Goal: Task Accomplishment & Management: Complete application form

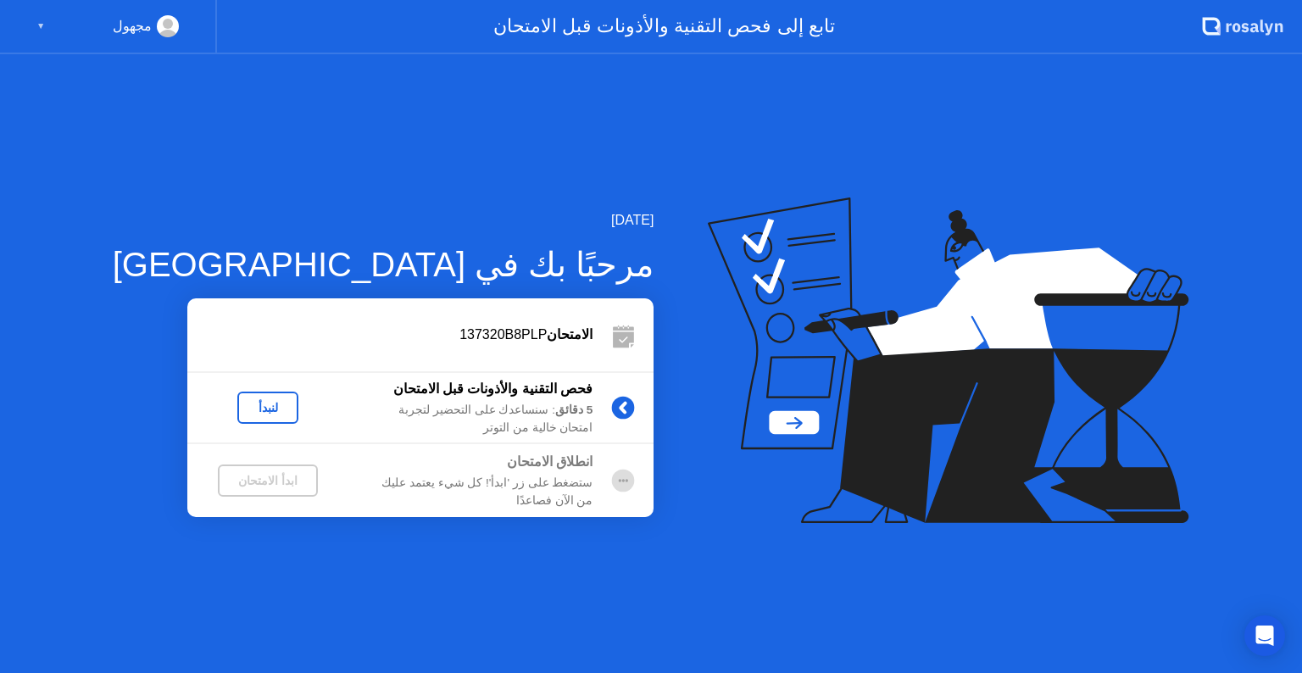
click at [244, 409] on div "لنبدأ" at bounding box center [267, 408] width 47 height 14
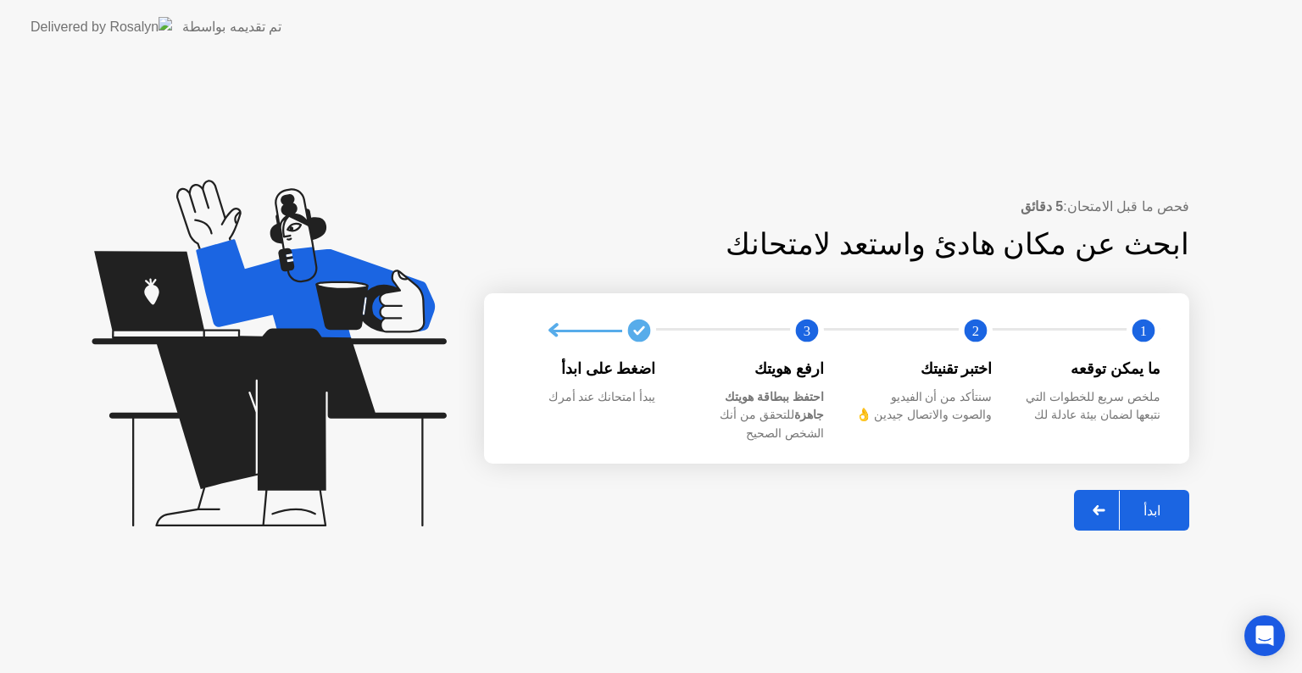
click at [1156, 512] on button "ابدأ" at bounding box center [1131, 510] width 115 height 41
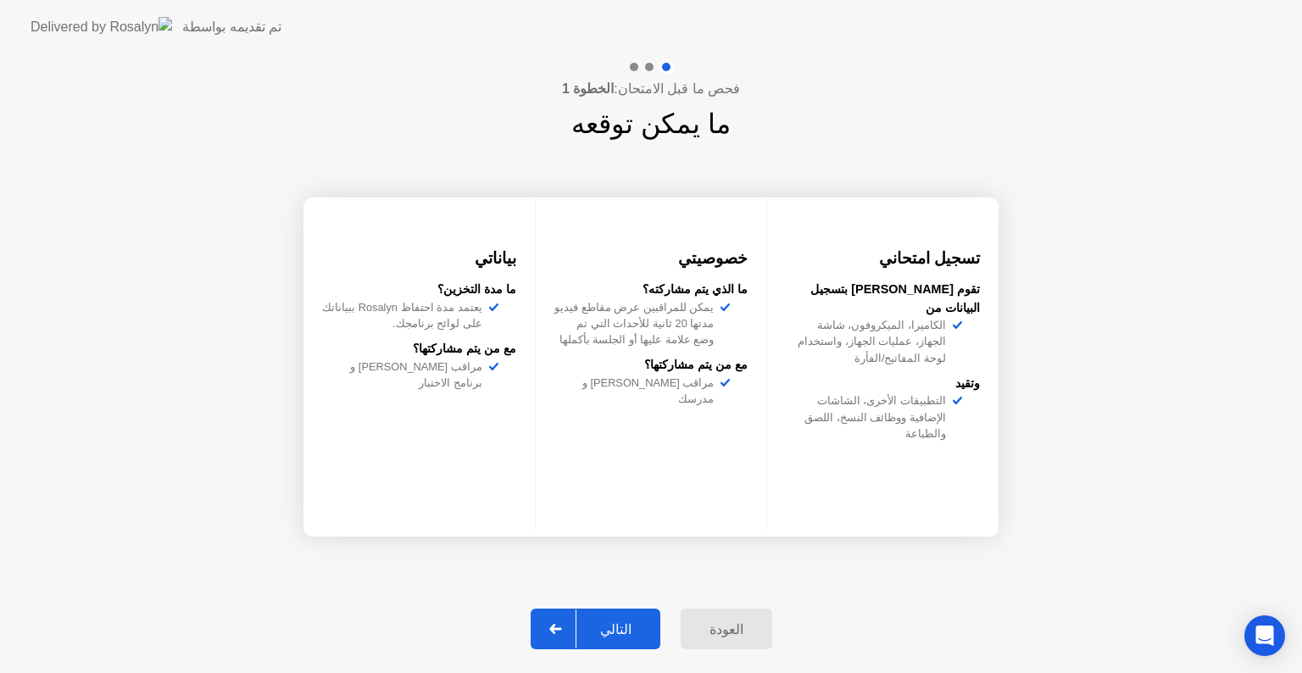
click at [627, 630] on div "التالي" at bounding box center [616, 629] width 79 height 16
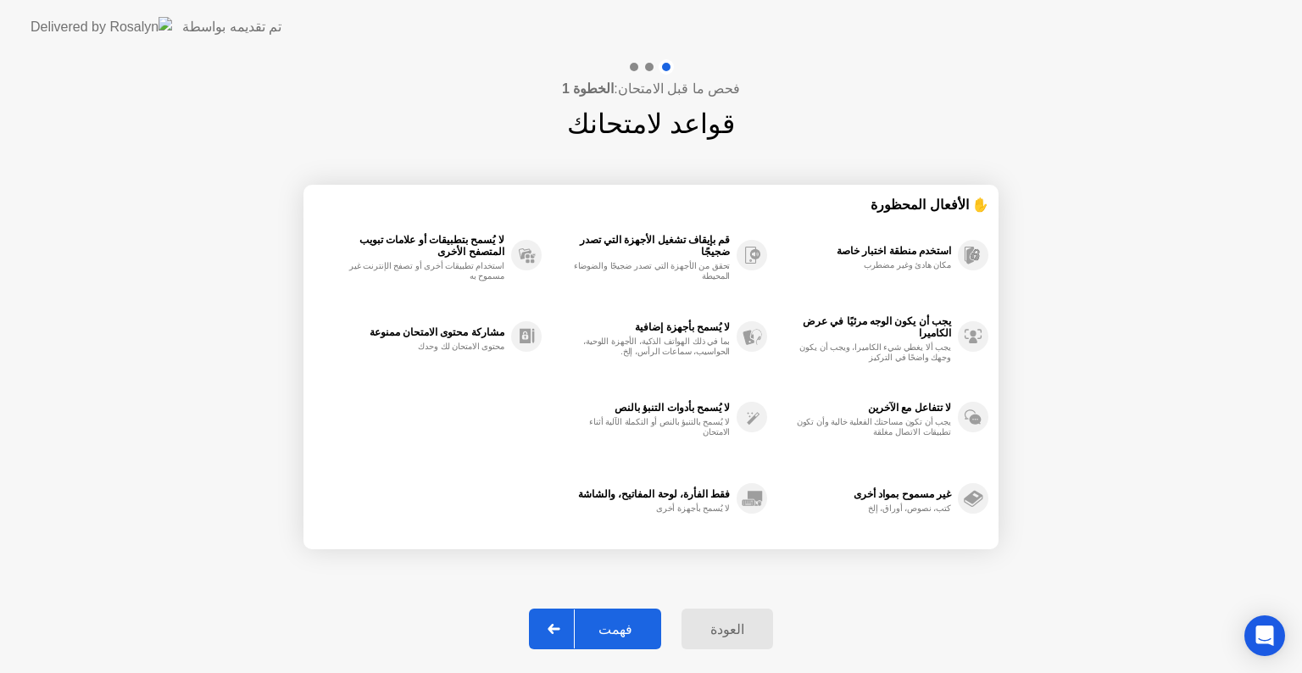
click at [627, 630] on div "فهمت" at bounding box center [615, 629] width 81 height 16
select select "**********"
select select "*******"
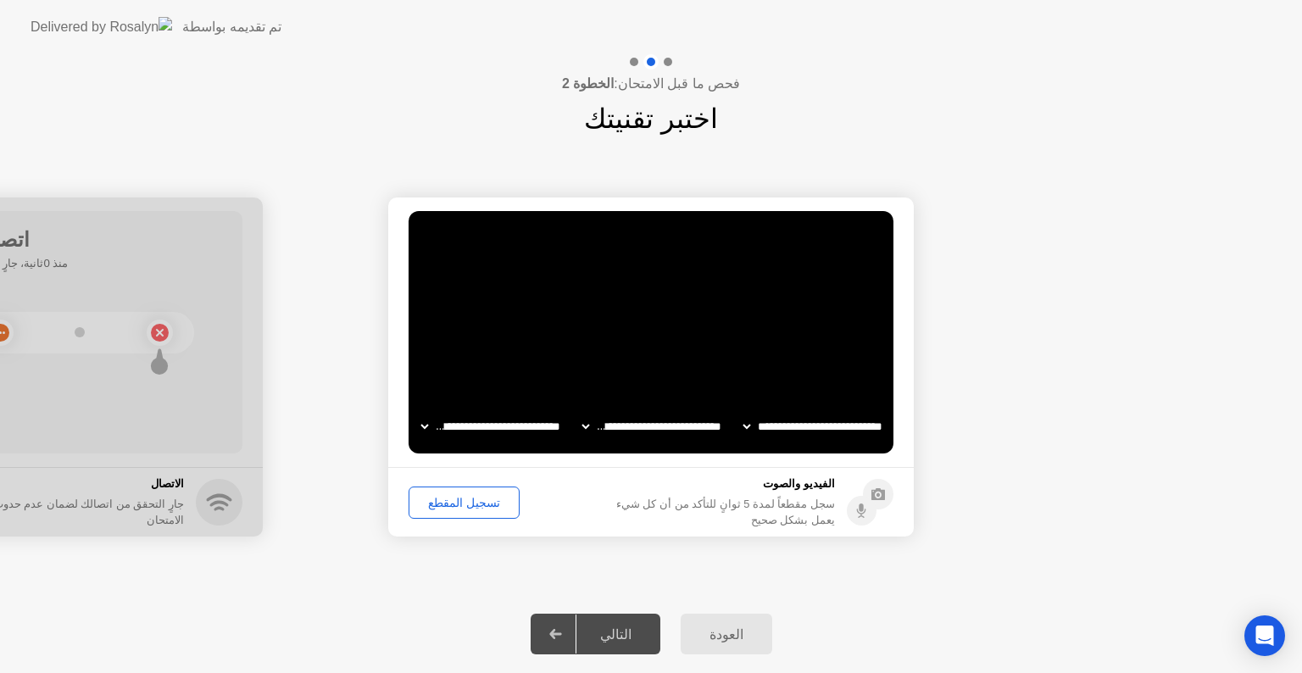
click at [453, 500] on div "تسجيل المقطع" at bounding box center [464, 503] width 99 height 14
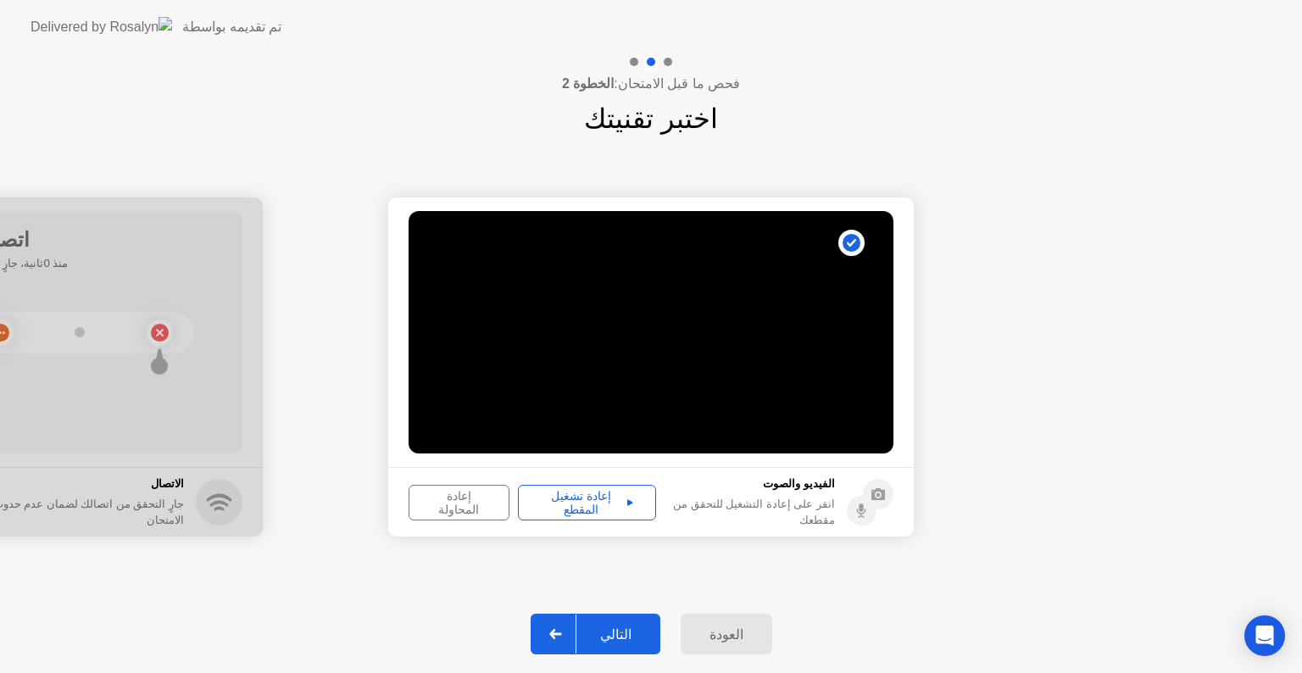
click at [570, 505] on div "إعادة تشغيل المقطع" at bounding box center [587, 502] width 126 height 27
click at [627, 504] on icon at bounding box center [630, 503] width 6 height 8
click at [621, 640] on div "التالي" at bounding box center [616, 635] width 79 height 16
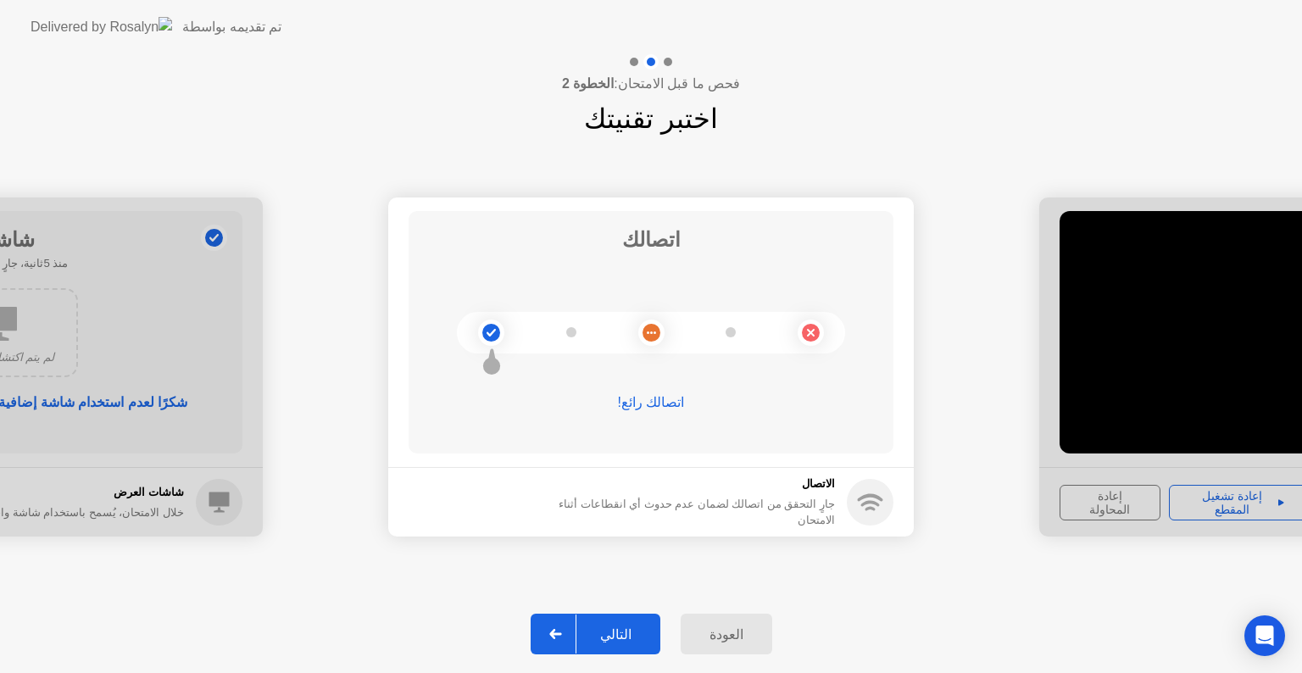
click at [604, 627] on div "التالي" at bounding box center [616, 635] width 79 height 16
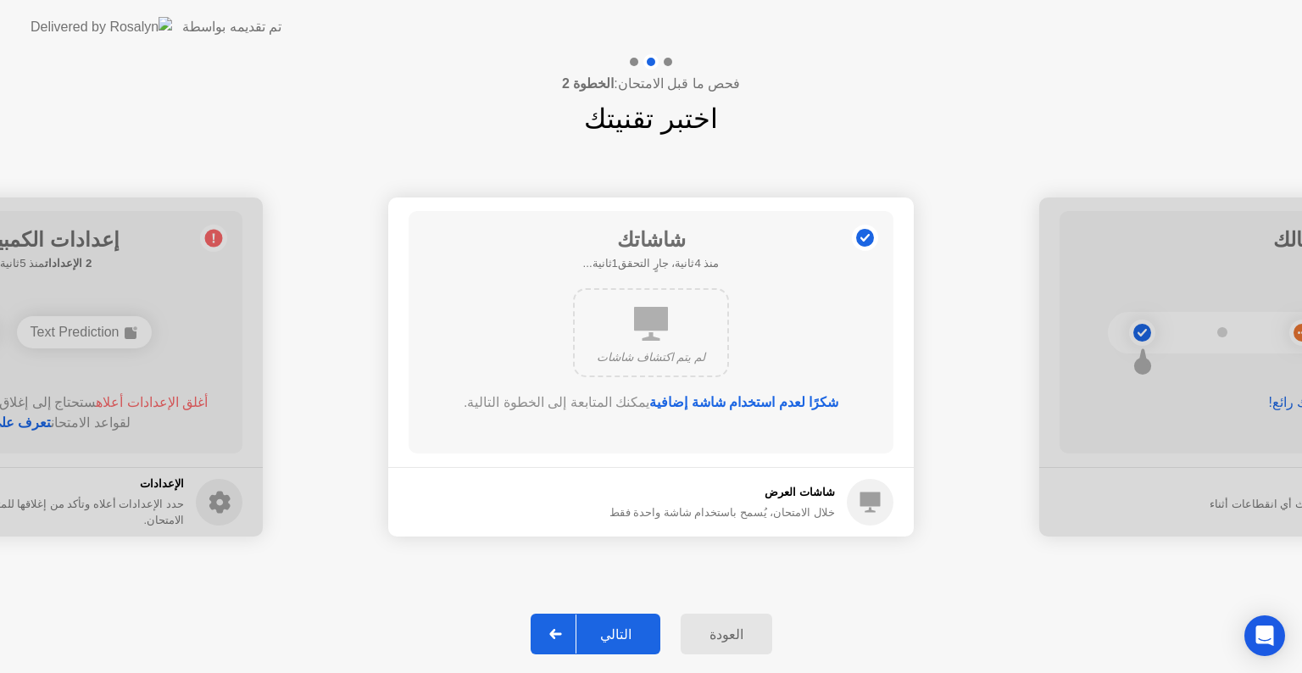
click at [617, 647] on button "التالي" at bounding box center [596, 634] width 130 height 41
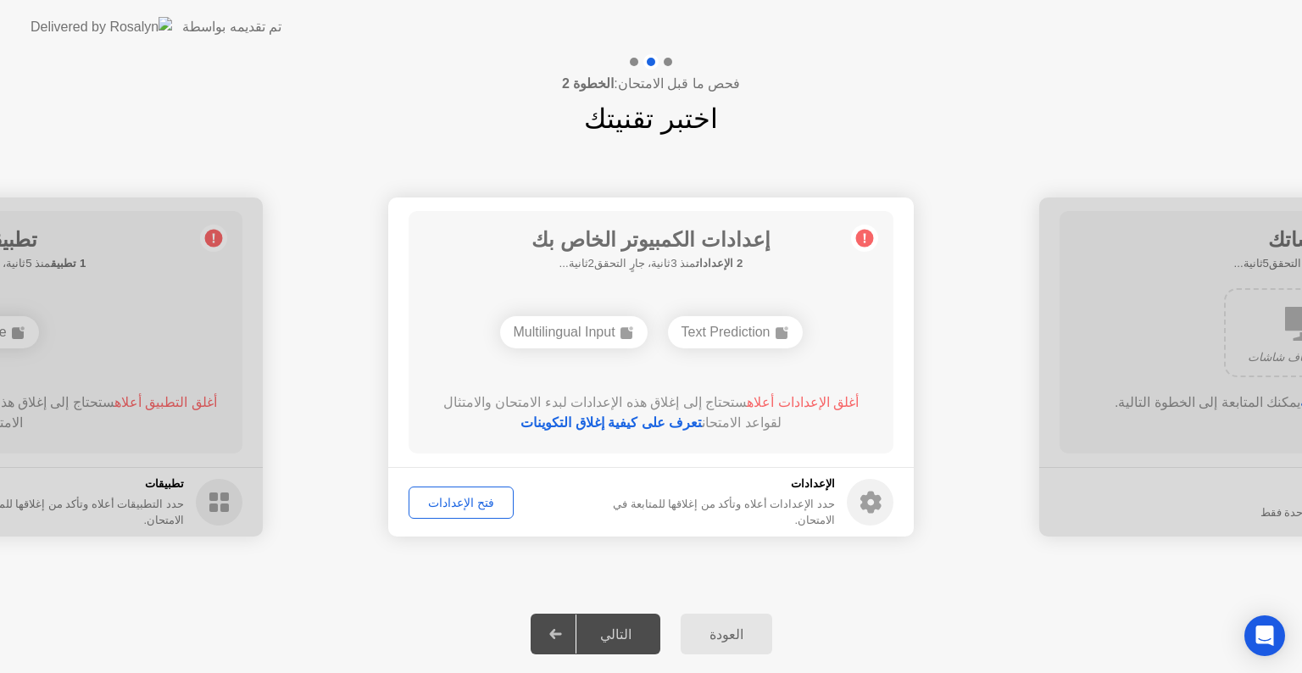
click at [608, 635] on div "التالي" at bounding box center [616, 635] width 79 height 16
click at [636, 633] on div "التالي" at bounding box center [616, 635] width 79 height 16
click at [456, 510] on div "فتح الإعدادات" at bounding box center [461, 503] width 93 height 14
click at [724, 328] on div "Text Prediction" at bounding box center [735, 332] width 135 height 32
click at [704, 332] on div "Text Prediction" at bounding box center [735, 332] width 135 height 32
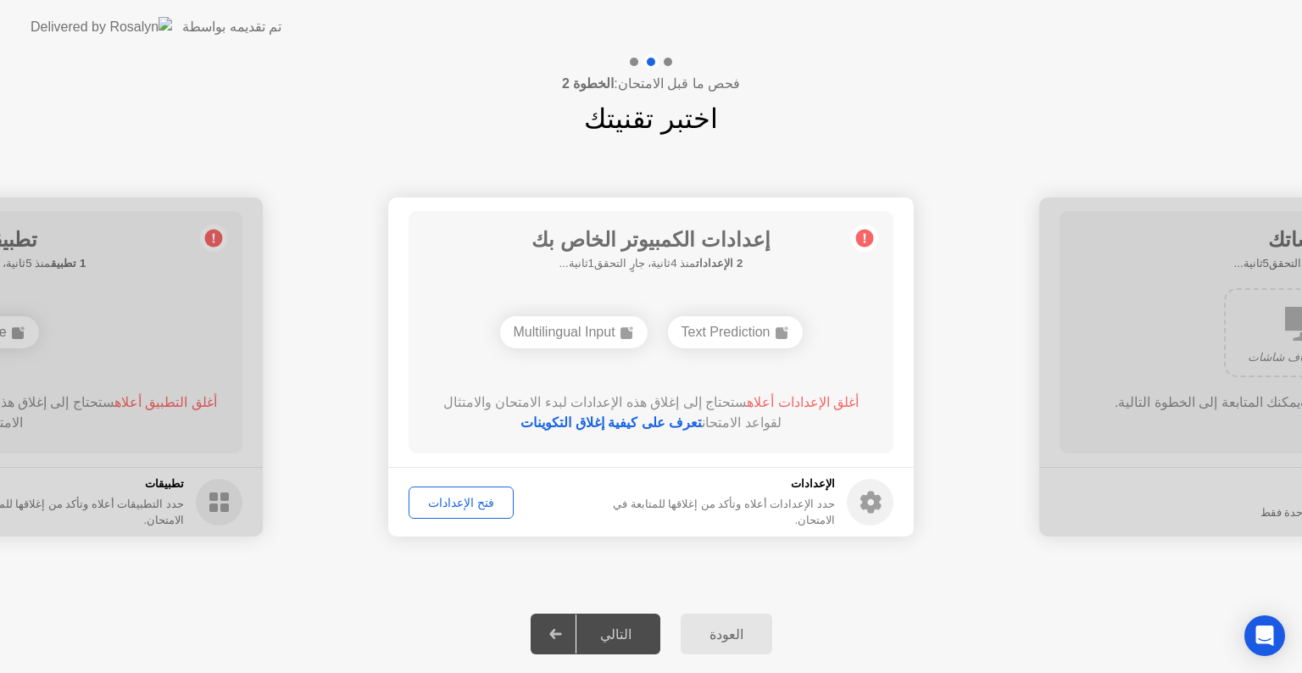
click at [704, 332] on div "Text Prediction" at bounding box center [735, 332] width 135 height 32
drag, startPoint x: 685, startPoint y: 331, endPoint x: 770, endPoint y: 326, distance: 84.9
click at [770, 326] on div "Text Prediction" at bounding box center [735, 332] width 135 height 32
drag, startPoint x: 755, startPoint y: 326, endPoint x: 700, endPoint y: 327, distance: 55.1
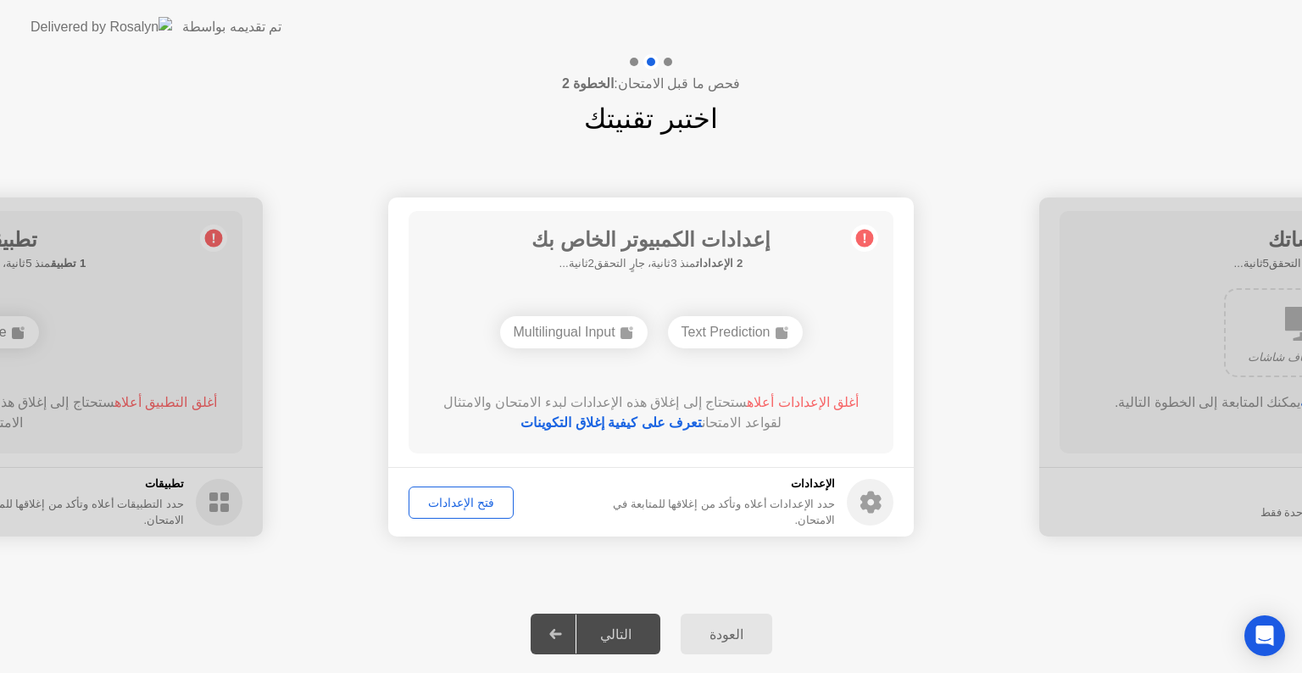
click at [700, 327] on div "Text Prediction" at bounding box center [735, 332] width 135 height 32
click at [472, 509] on div "فتح الإعدادات" at bounding box center [461, 503] width 93 height 14
click at [476, 505] on div "فتح الإعدادات" at bounding box center [461, 503] width 93 height 14
click at [665, 336] on div "Multilingual Input" at bounding box center [651, 332] width 148 height 32
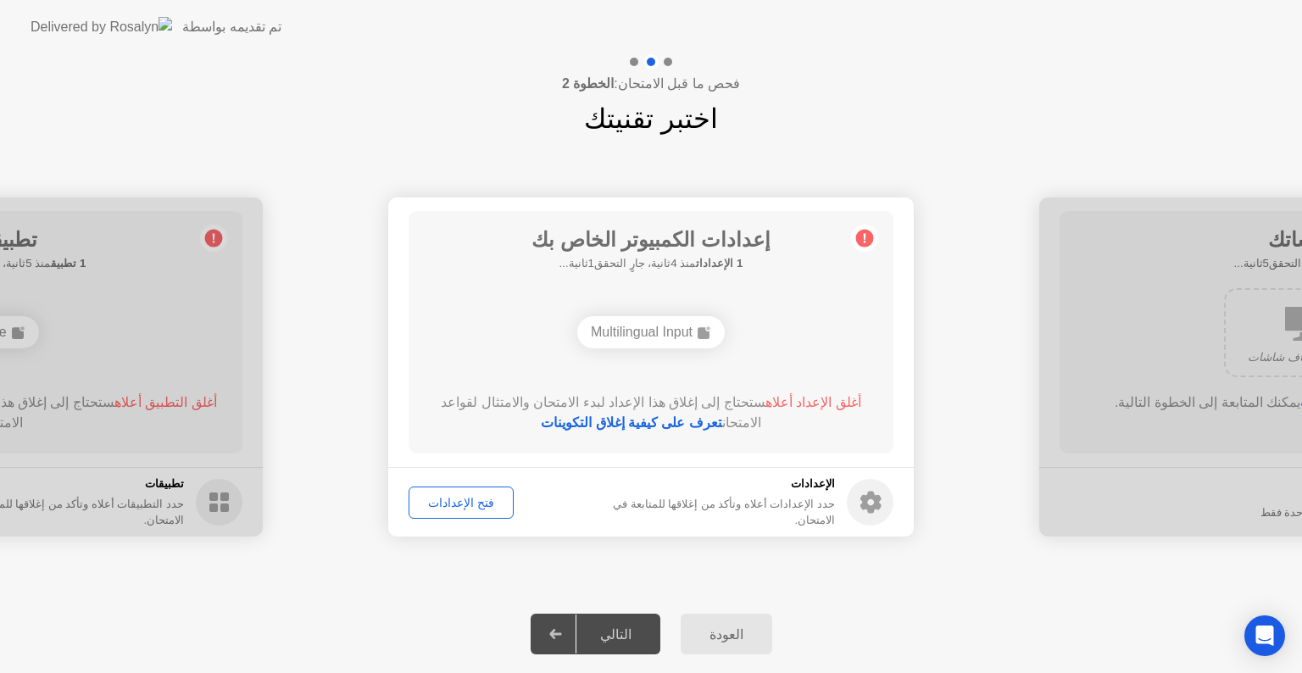
click at [665, 336] on div "Multilingual Input" at bounding box center [651, 332] width 148 height 32
click at [664, 424] on link "تعرف على كيفية إغلاق التكوينات" at bounding box center [631, 422] width 181 height 14
click at [467, 505] on div "فتح الإعدادات" at bounding box center [461, 503] width 93 height 14
click at [468, 503] on div "فتح الإعدادات" at bounding box center [461, 503] width 93 height 14
click at [476, 492] on button "فتح الإعدادات" at bounding box center [461, 503] width 105 height 32
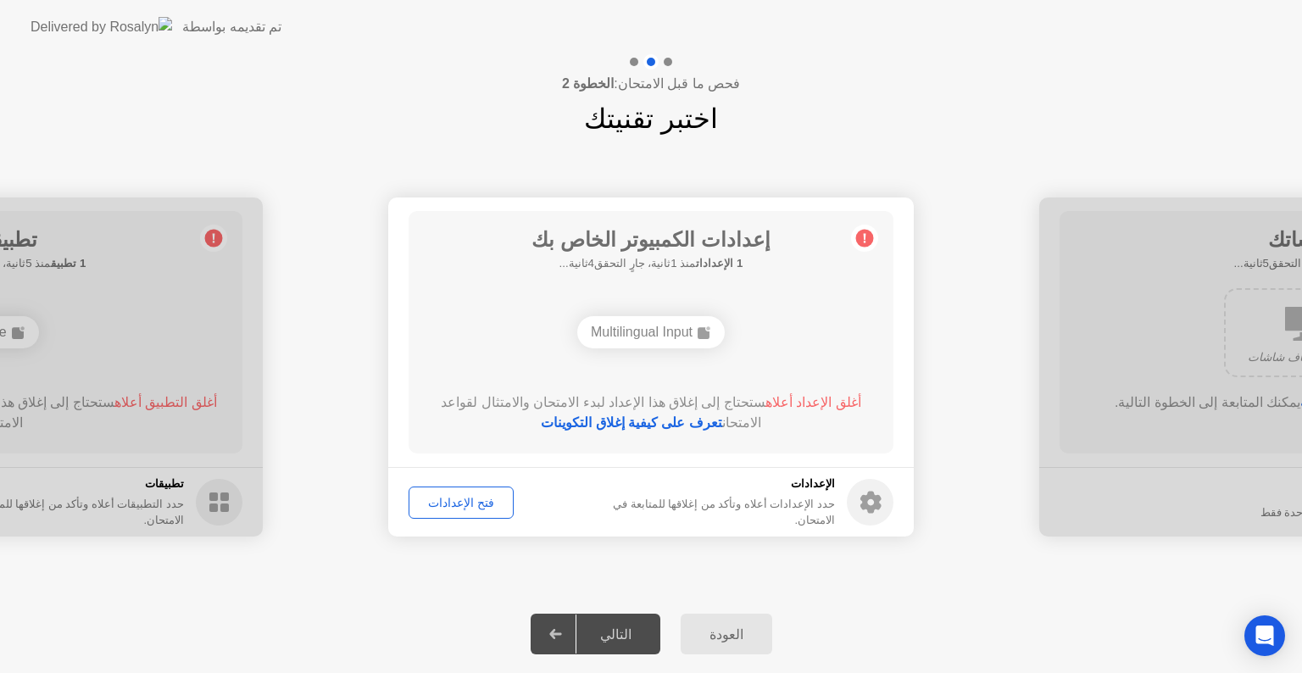
click at [541, 415] on link "تعرف على كيفية إغلاق التكوينات" at bounding box center [631, 422] width 181 height 14
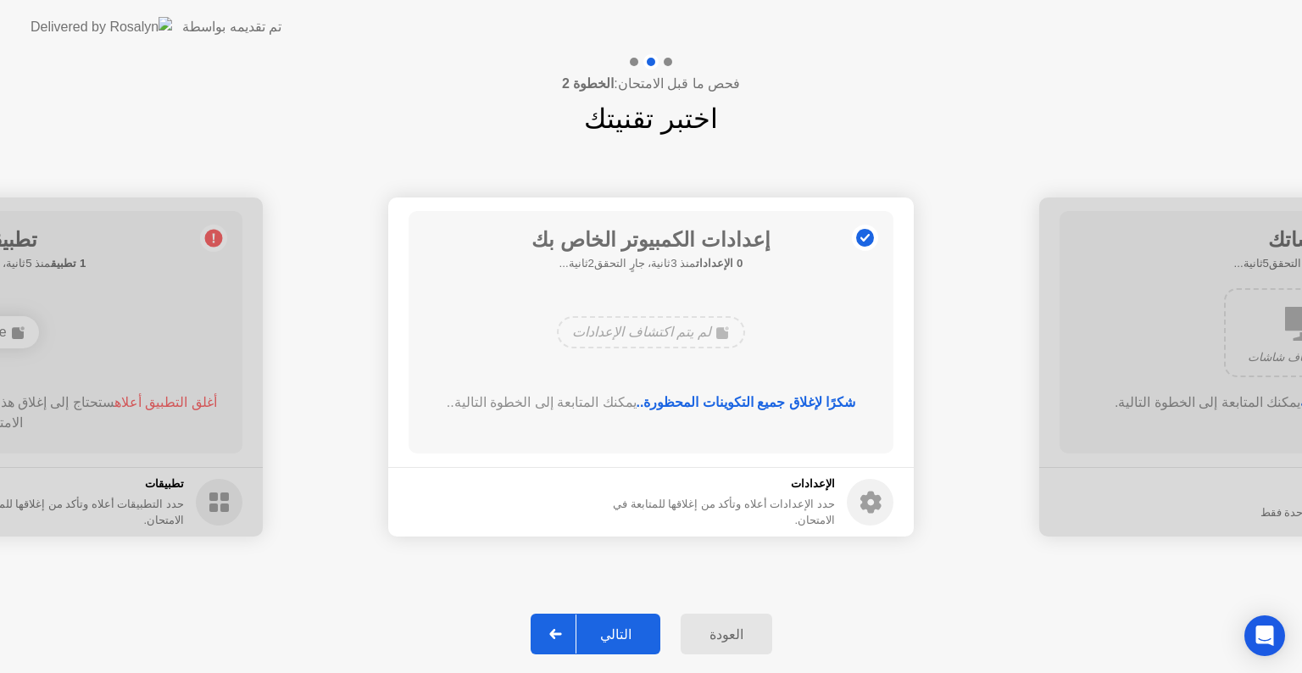
click at [624, 637] on div "التالي" at bounding box center [616, 635] width 79 height 16
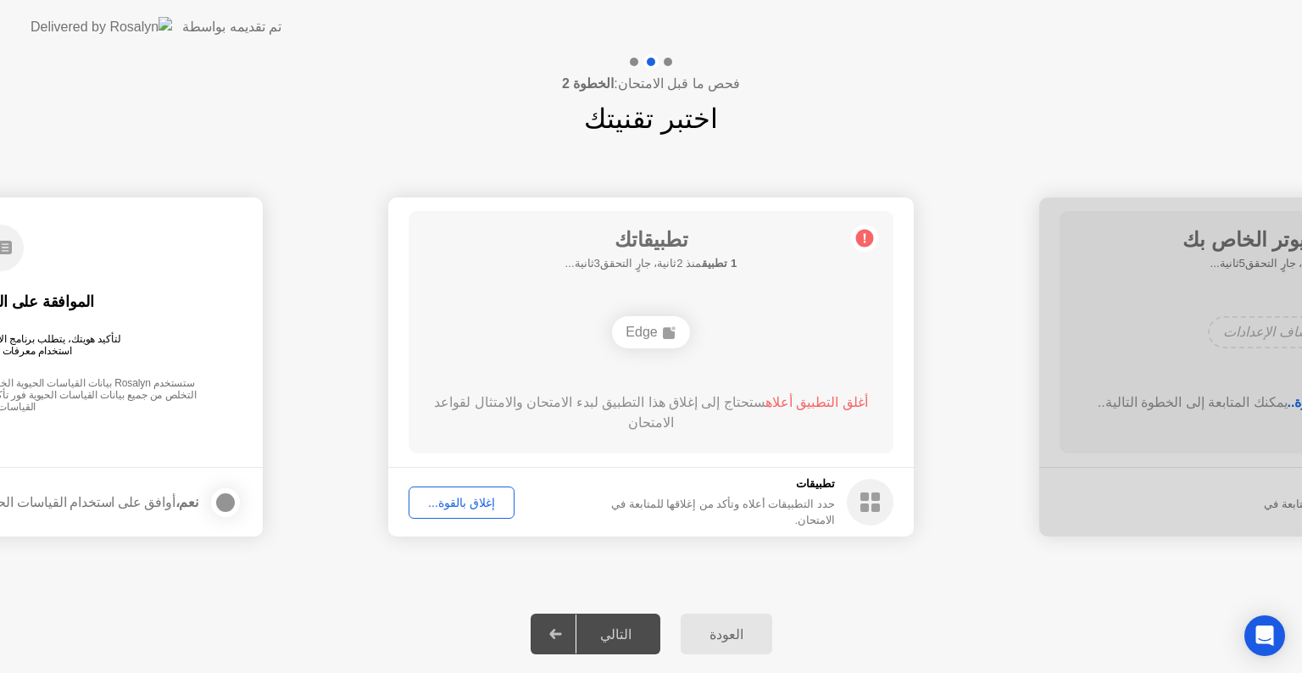
click at [479, 496] on div "إغلاق بالقوة..." at bounding box center [462, 503] width 94 height 14
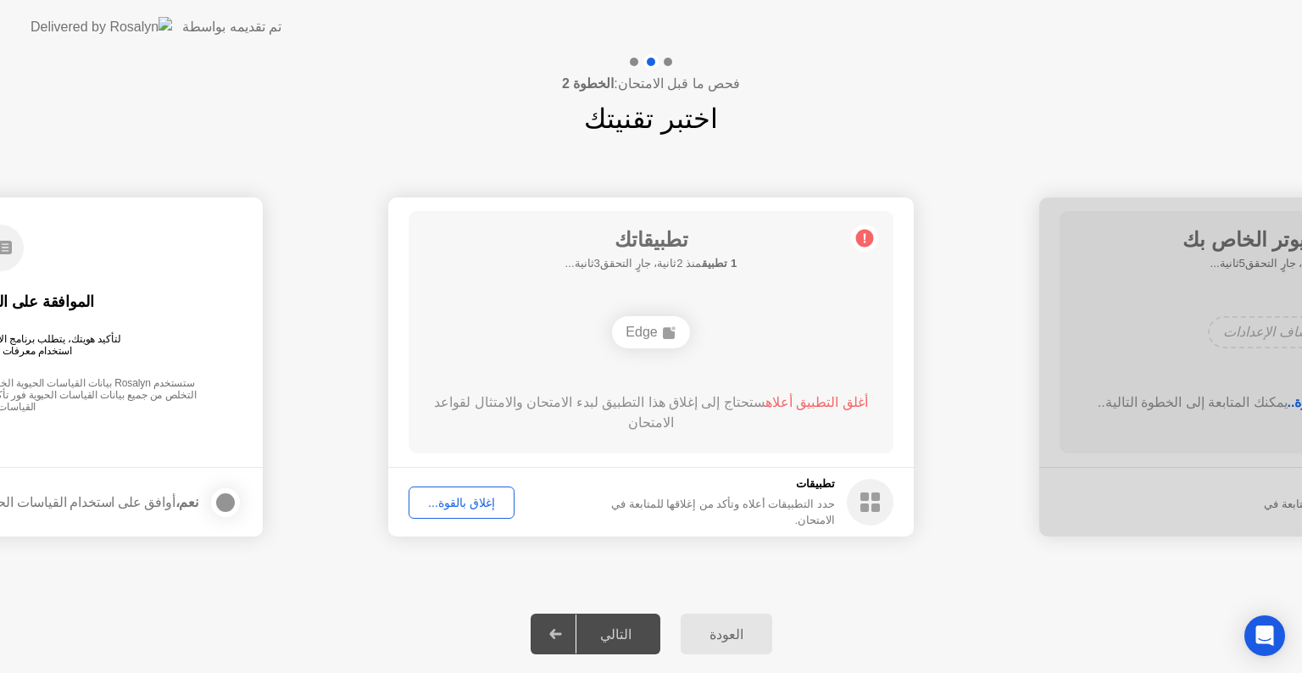
click at [455, 511] on button "إغلاق بالقوة..." at bounding box center [462, 503] width 106 height 32
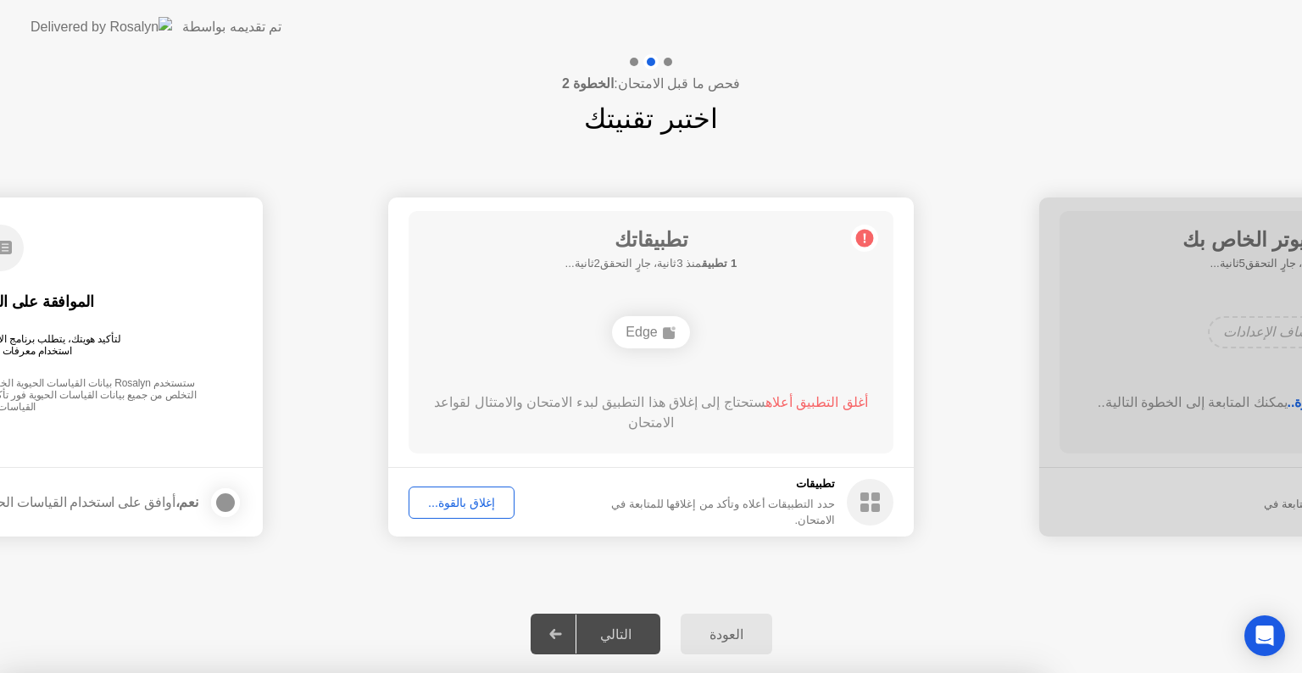
click at [1301, 672] on div at bounding box center [651, 673] width 1302 height 0
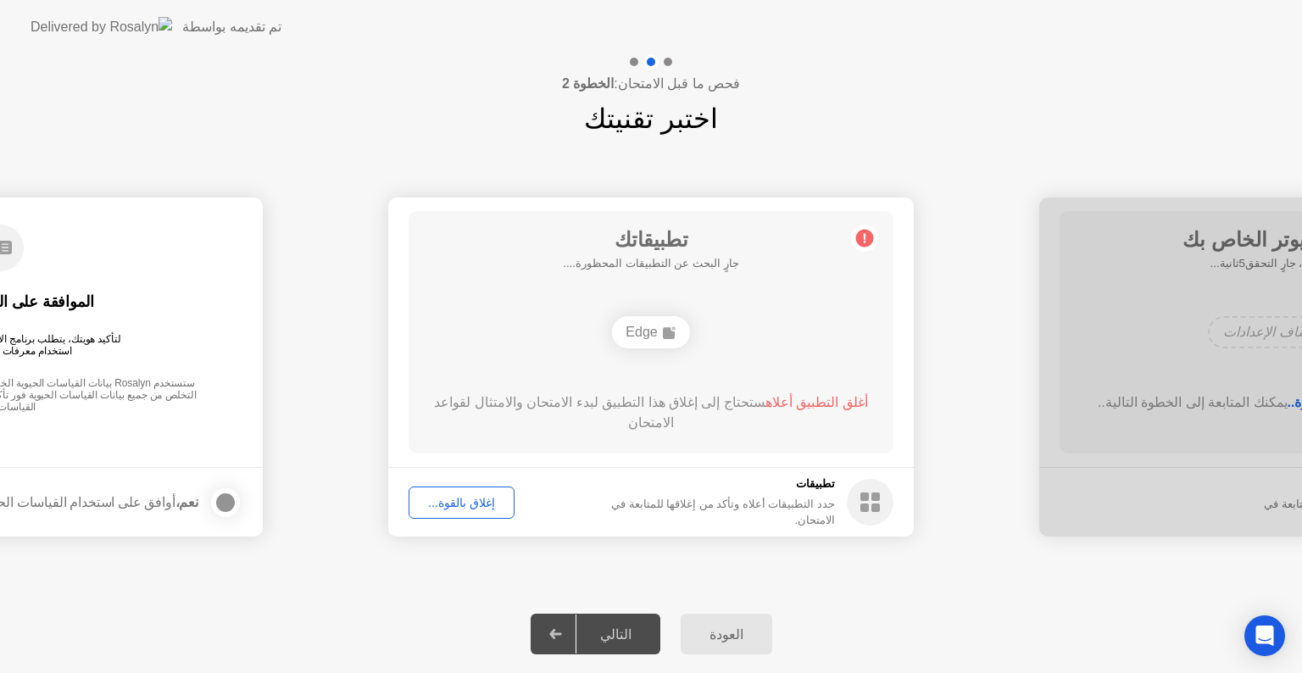
click at [861, 231] on circle at bounding box center [865, 239] width 18 height 18
click at [454, 508] on div "إغلاق بالقوة..." at bounding box center [462, 503] width 94 height 14
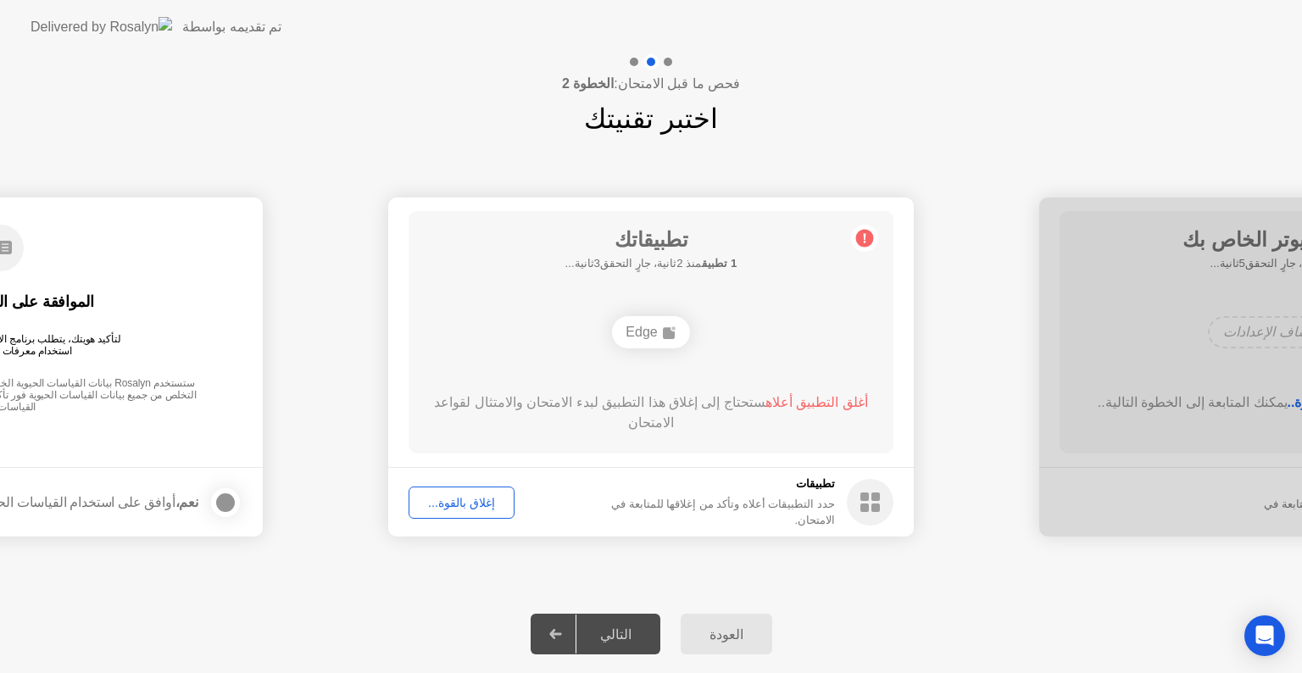
click at [459, 512] on button "إغلاق بالقوة..." at bounding box center [462, 503] width 106 height 32
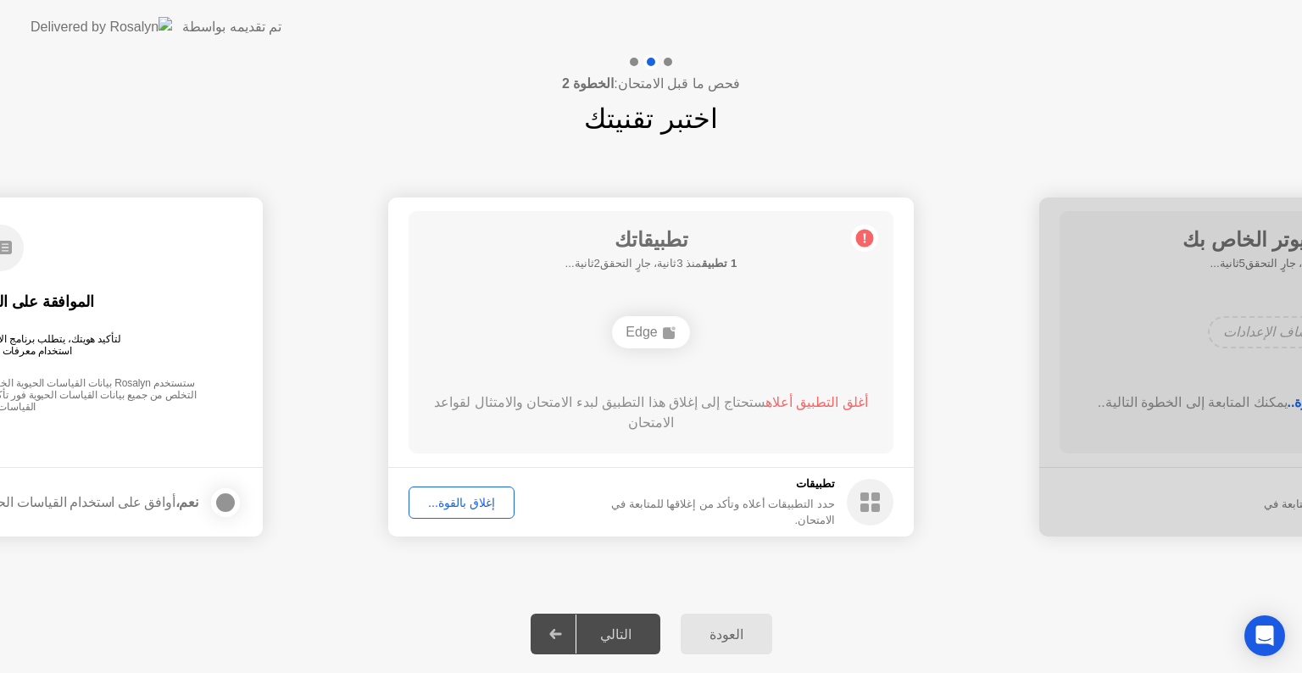
click at [450, 500] on div "إغلاق بالقوة..." at bounding box center [462, 503] width 94 height 14
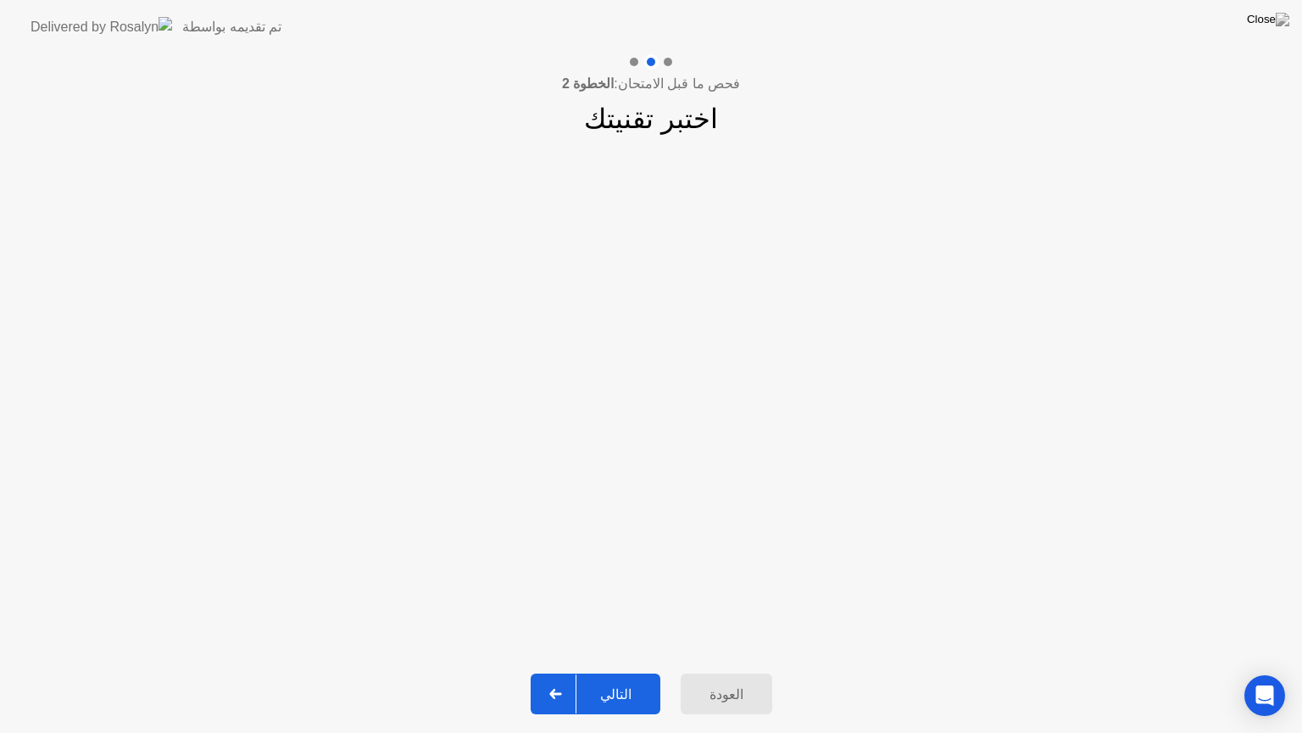
click at [621, 672] on div "التالي" at bounding box center [616, 694] width 79 height 16
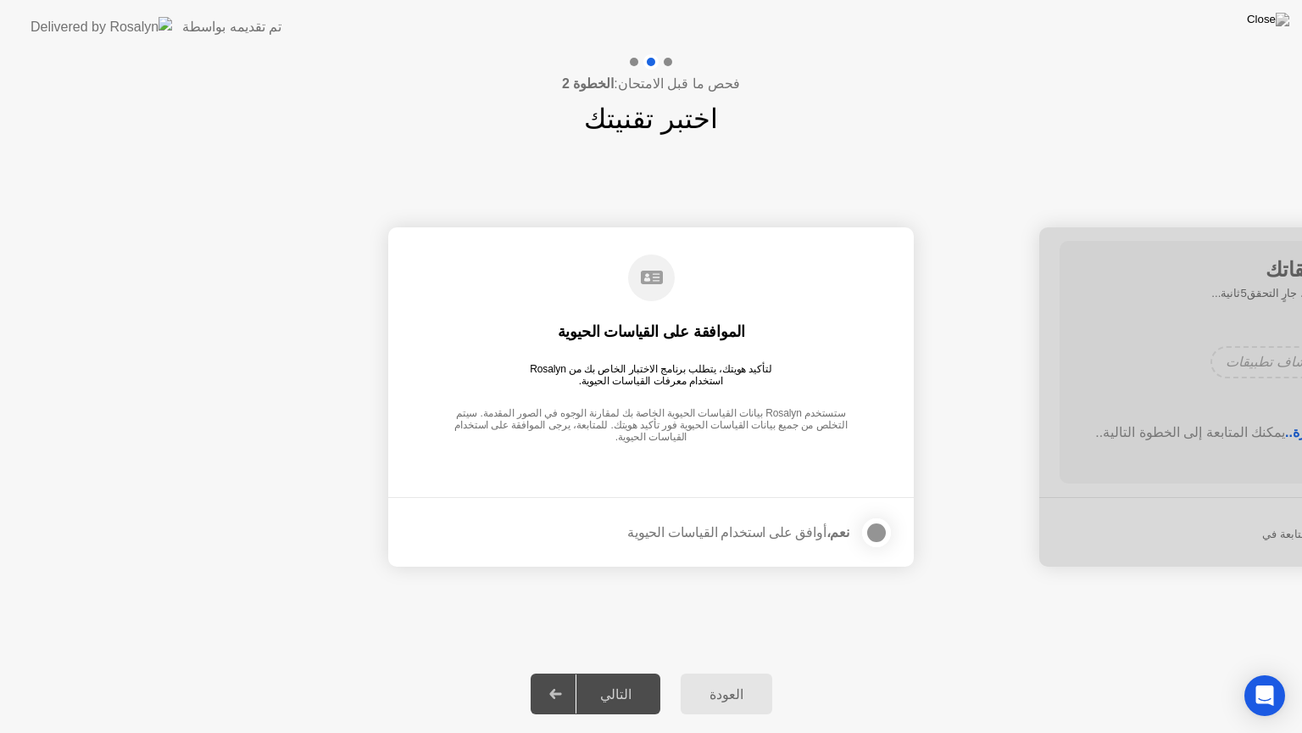
click at [875, 533] on div at bounding box center [877, 532] width 20 height 20
click at [638, 672] on div "التالي" at bounding box center [616, 694] width 79 height 16
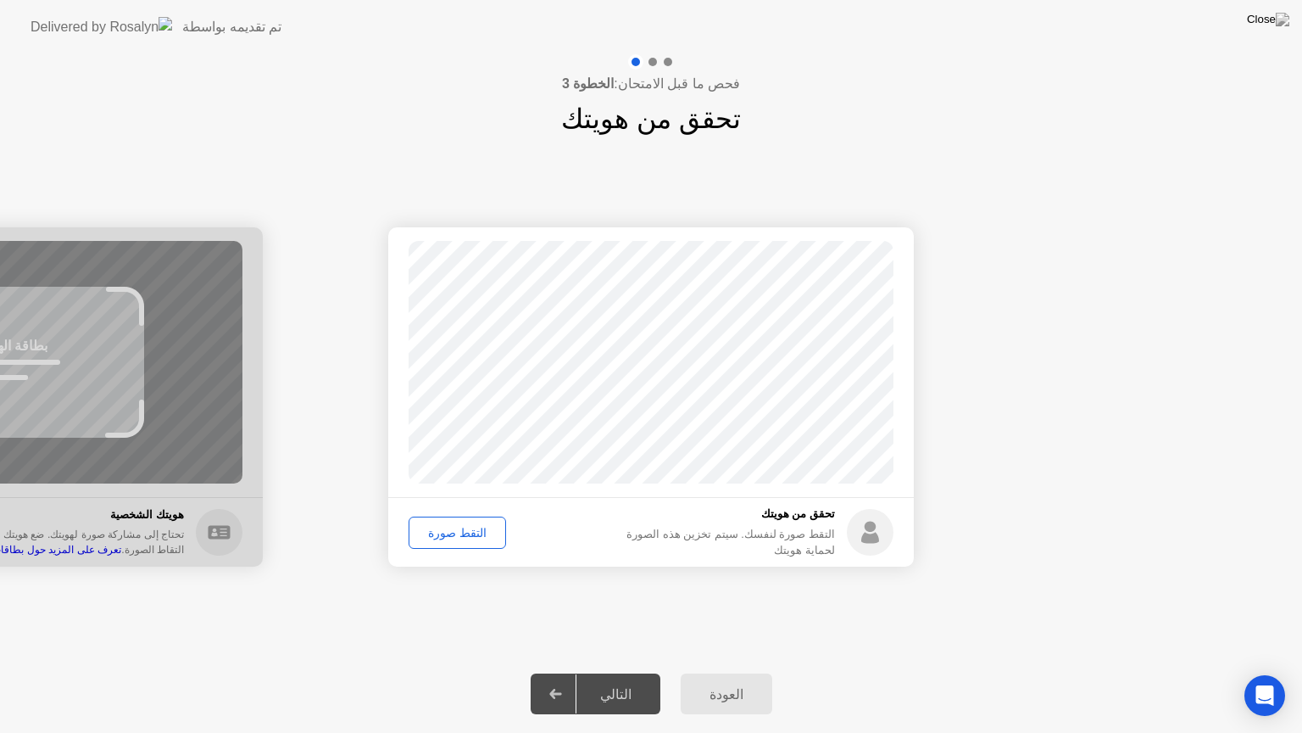
click at [445, 536] on div "التقط صورة" at bounding box center [458, 533] width 86 height 14
click at [626, 672] on div "التالي" at bounding box center [616, 694] width 79 height 16
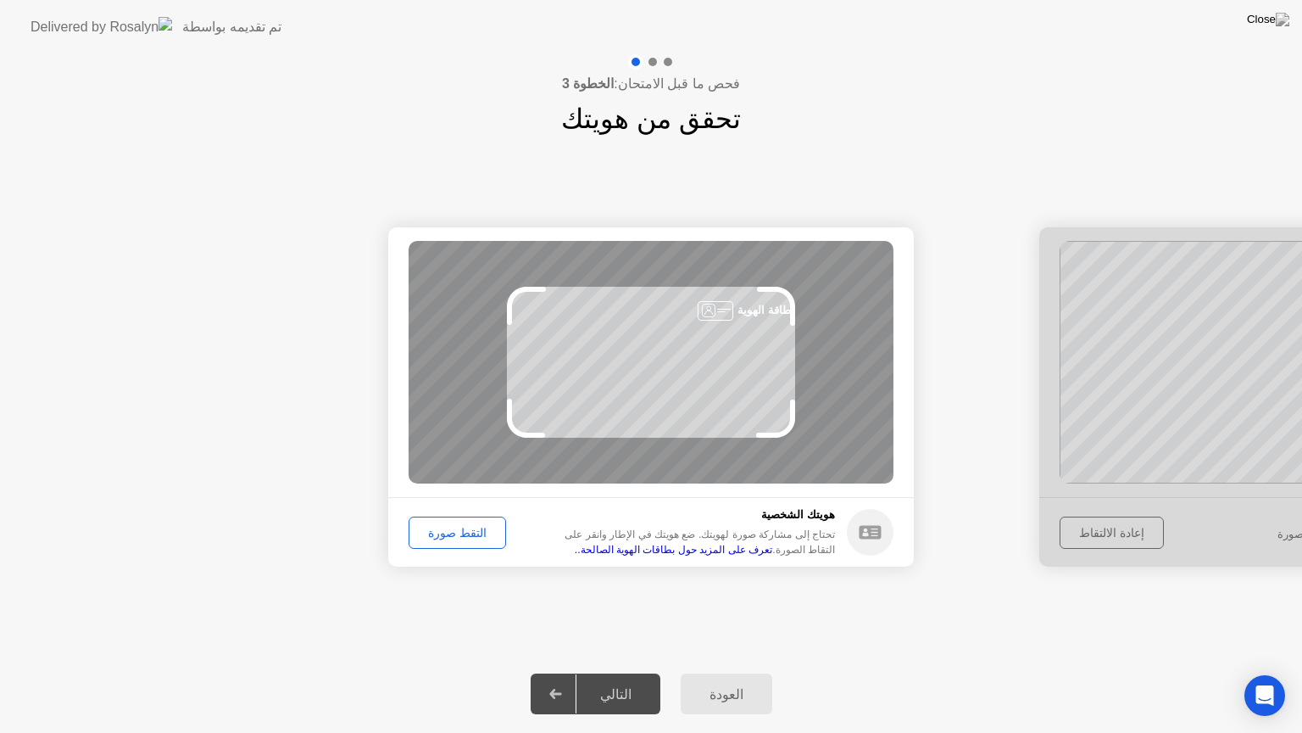
click at [1115, 536] on div at bounding box center [1302, 396] width 526 height 339
click at [442, 543] on button "التقط صورة" at bounding box center [458, 532] width 98 height 32
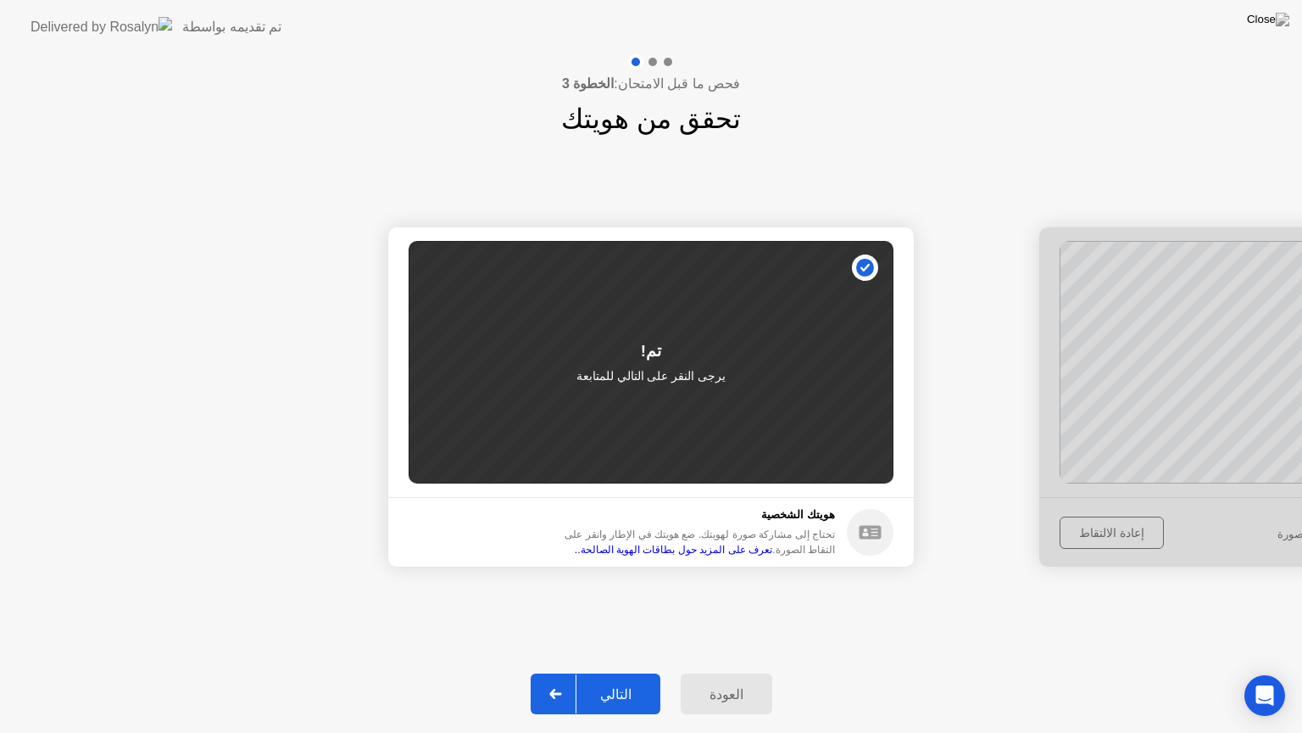
click at [1091, 524] on div at bounding box center [1302, 396] width 526 height 339
click at [627, 672] on div "التالي" at bounding box center [616, 694] width 79 height 16
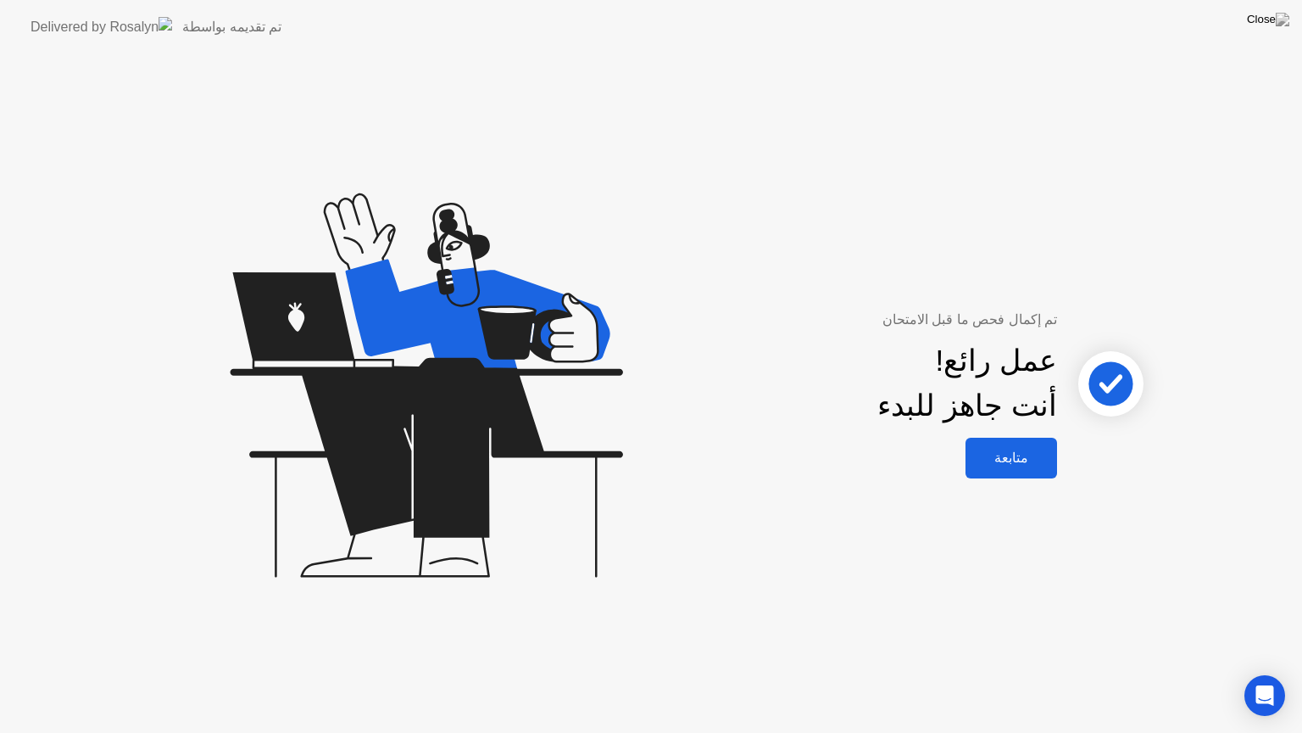
click at [1005, 451] on div "متابعة" at bounding box center [1011, 457] width 81 height 16
